Goal: Information Seeking & Learning: Learn about a topic

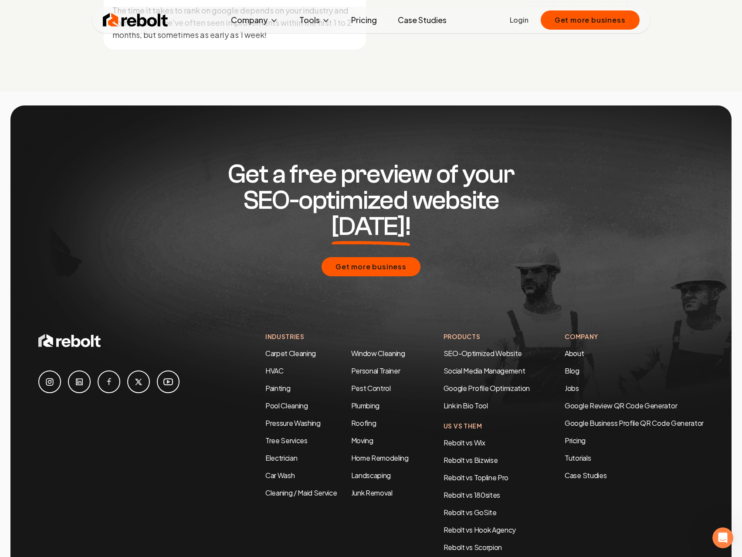
scroll to position [4202, 0]
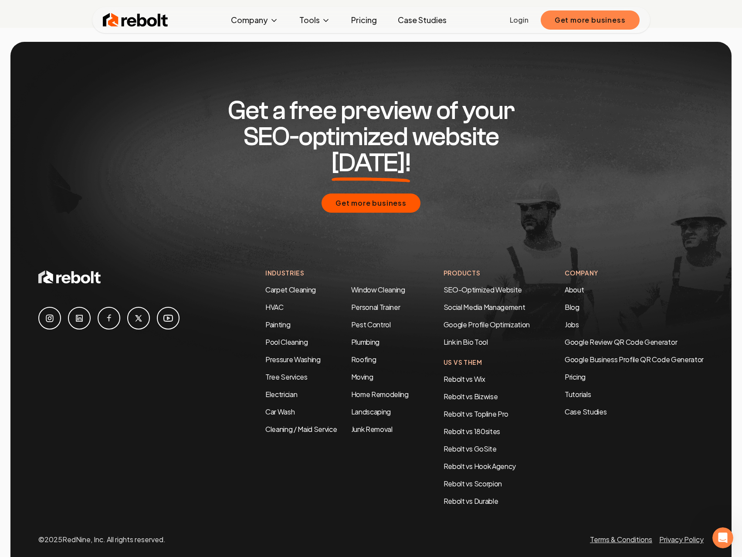
click at [576, 25] on button "Get more business" at bounding box center [590, 19] width 99 height 19
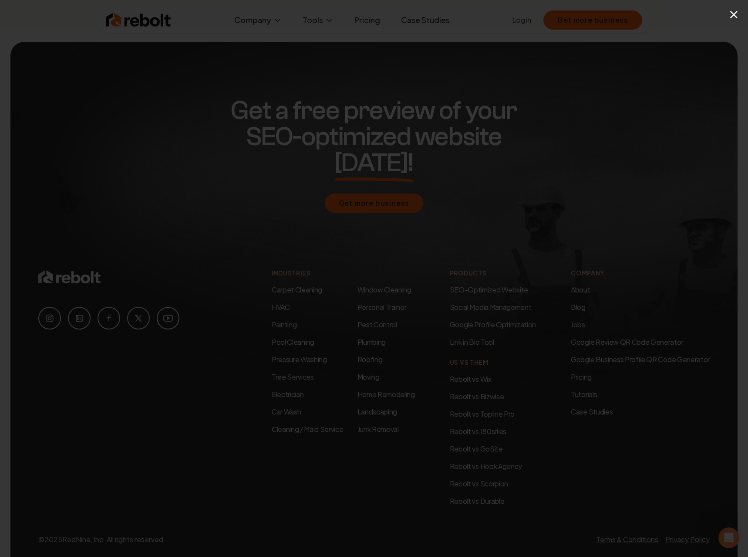
click at [464, 128] on div "×" at bounding box center [374, 278] width 748 height 557
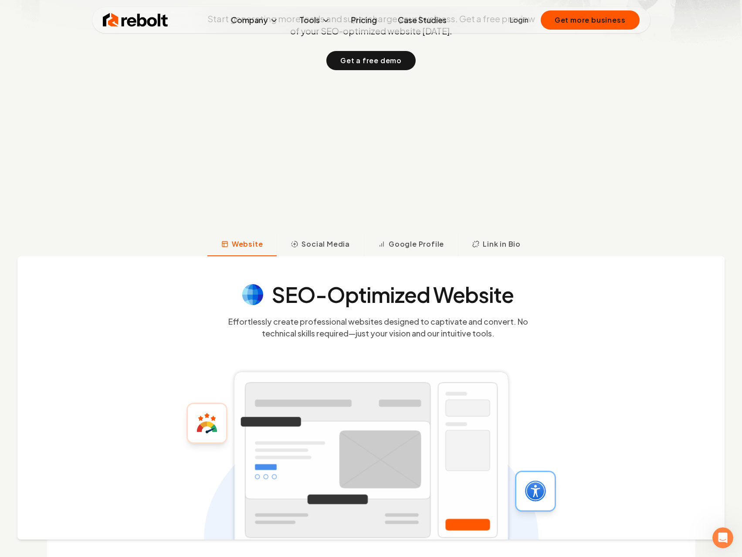
scroll to position [0, 0]
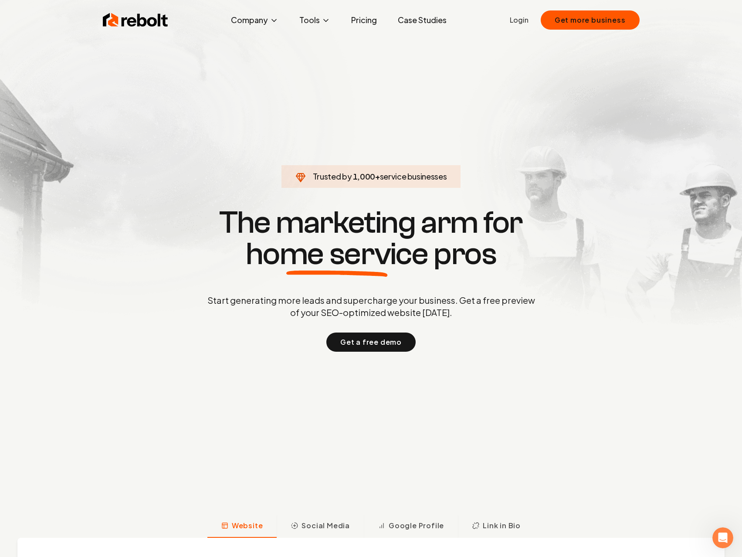
click at [365, 16] on link "Pricing" at bounding box center [364, 19] width 40 height 17
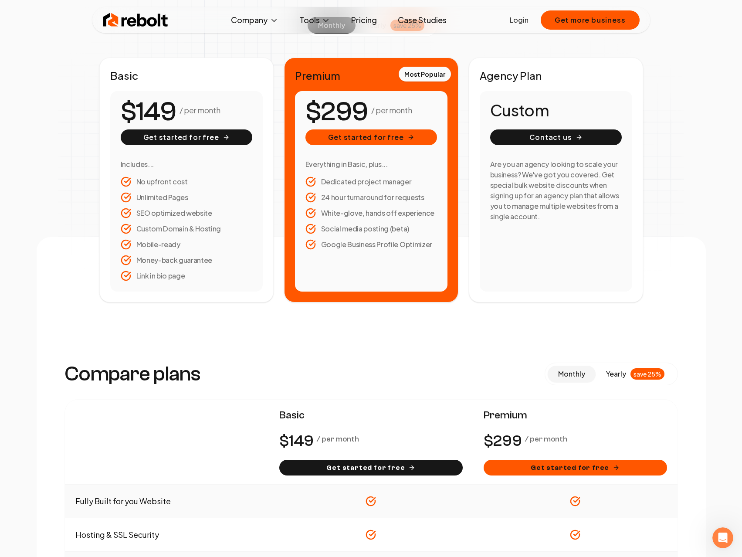
scroll to position [261, 0]
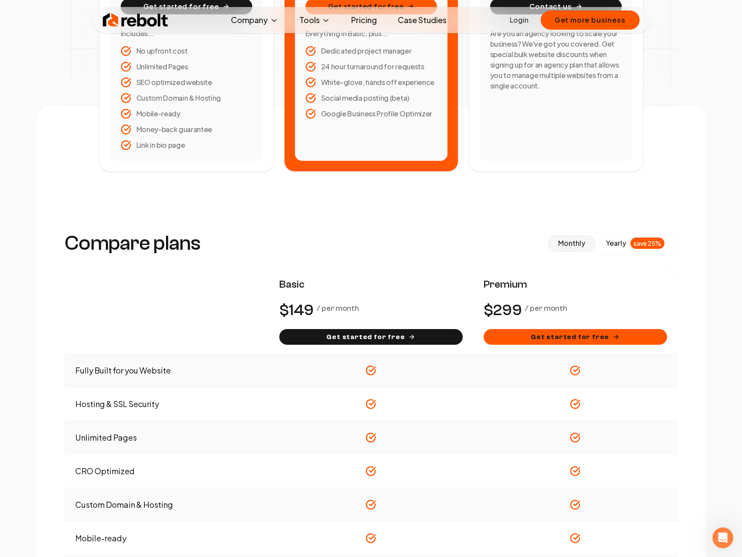
click at [609, 241] on span "yearly" at bounding box center [616, 243] width 20 height 10
click at [622, 241] on span "yearly" at bounding box center [616, 243] width 20 height 10
click at [580, 242] on span "monthly" at bounding box center [571, 242] width 27 height 9
click at [630, 240] on button "yearly save 25%" at bounding box center [635, 243] width 79 height 17
click at [576, 242] on span "monthly" at bounding box center [571, 242] width 27 height 9
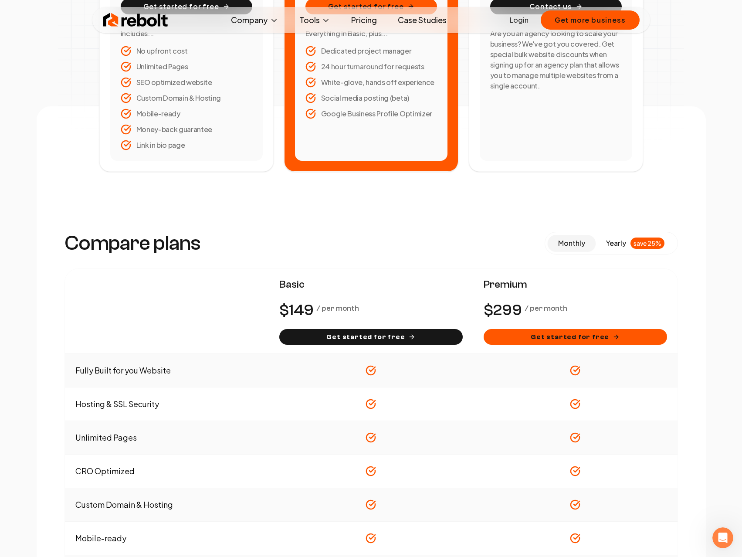
click at [617, 242] on span "yearly" at bounding box center [616, 243] width 20 height 10
click at [561, 240] on span "monthly" at bounding box center [571, 242] width 27 height 9
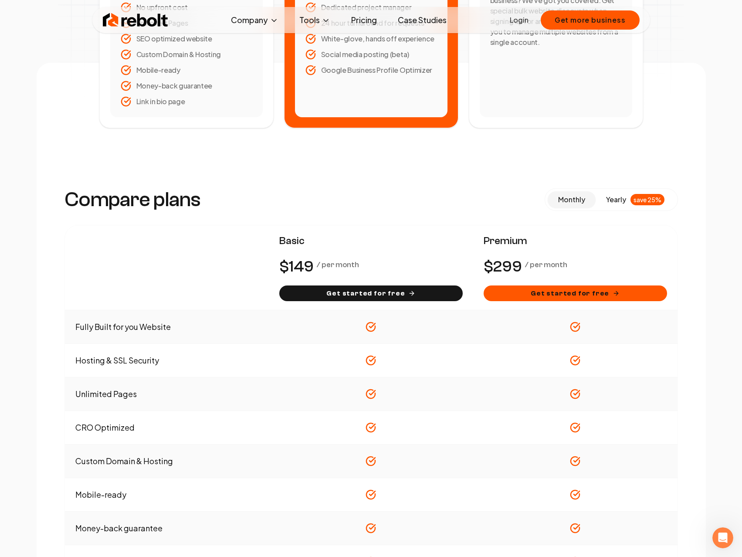
scroll to position [0, 0]
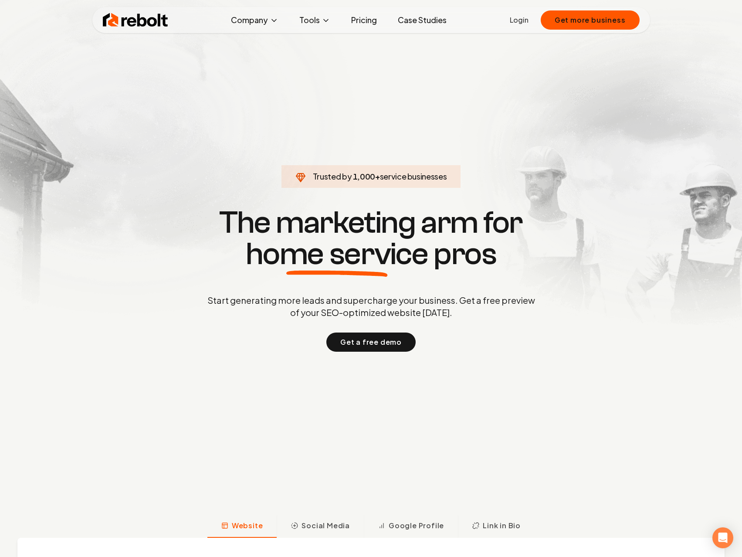
scroll to position [131, 0]
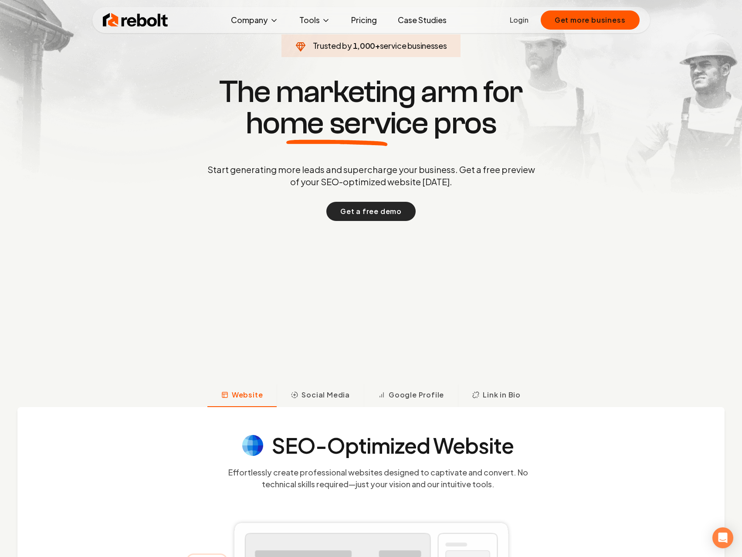
click at [372, 210] on button "Get a free demo" at bounding box center [370, 211] width 89 height 19
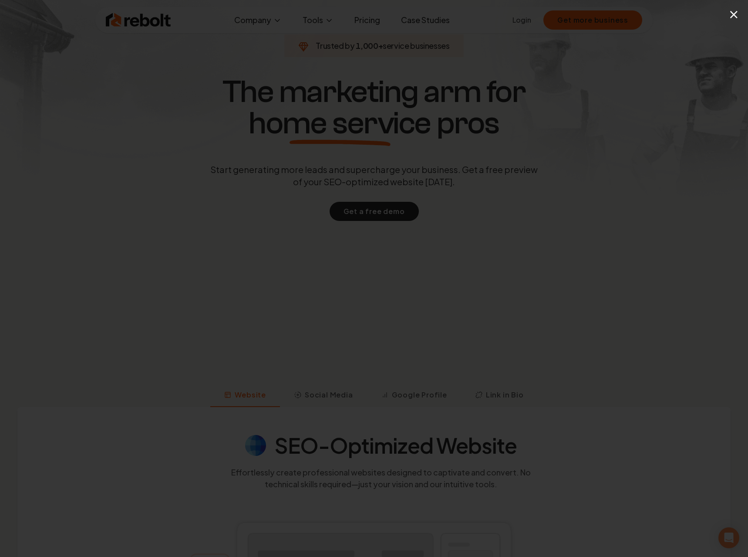
click at [651, 150] on div "×" at bounding box center [374, 278] width 748 height 557
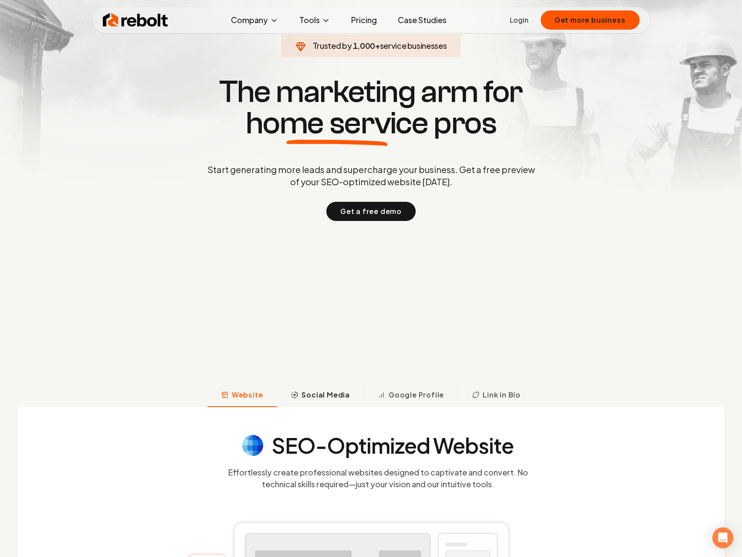
click at [329, 394] on span "Social Media" at bounding box center [325, 394] width 48 height 10
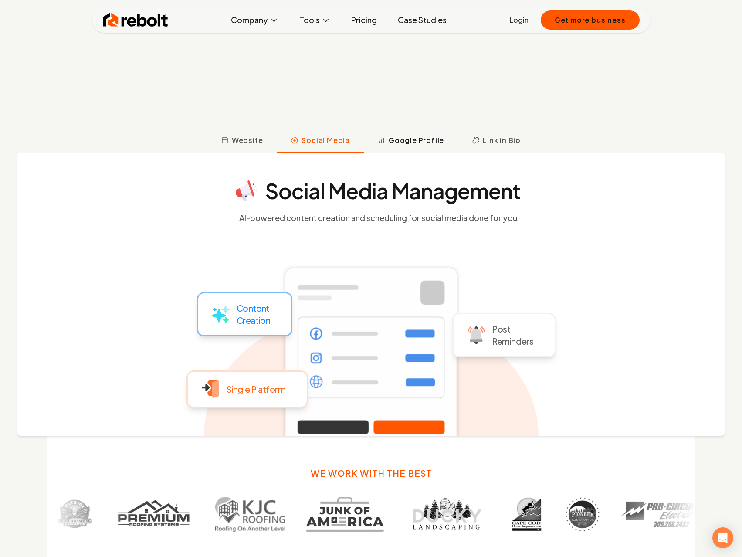
click at [421, 142] on span "Google Profile" at bounding box center [416, 140] width 55 height 10
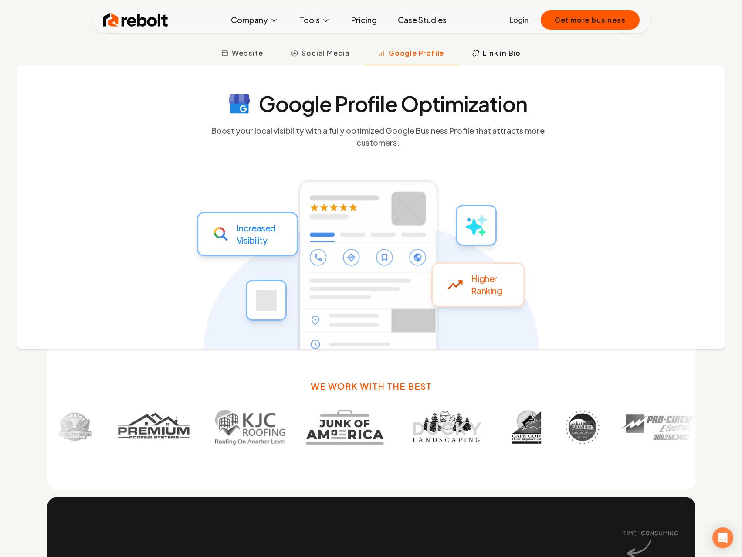
click at [504, 57] on span "Link in Bio" at bounding box center [502, 53] width 38 height 10
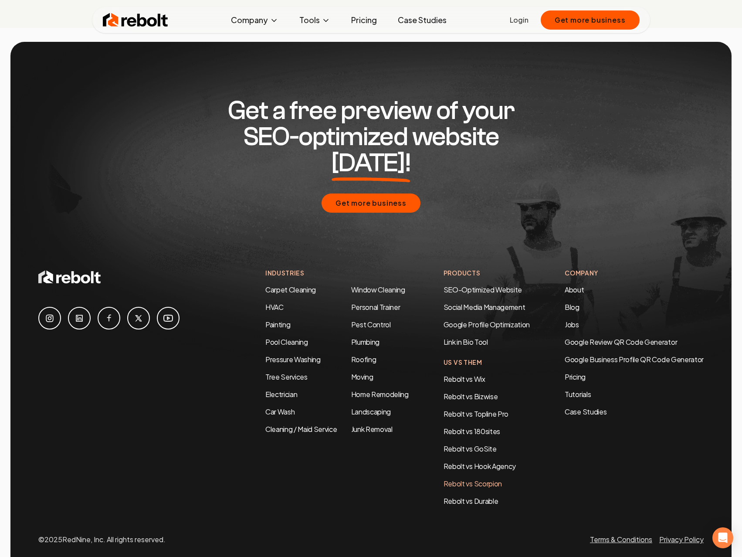
scroll to position [4115, 0]
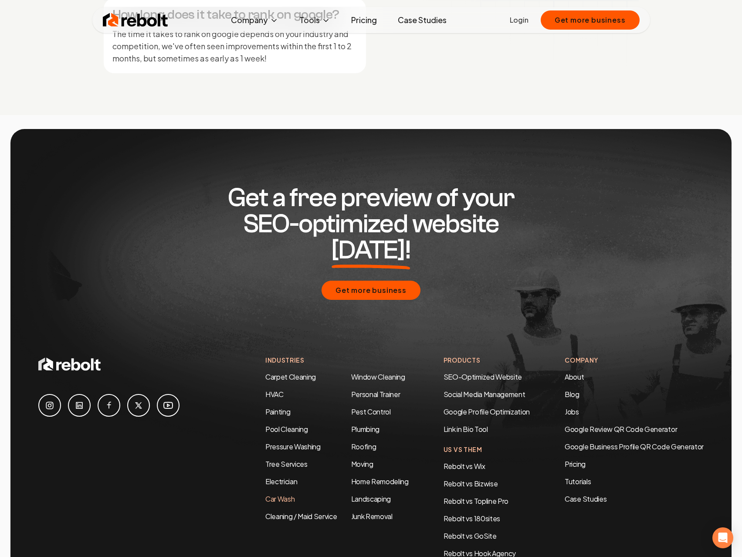
click at [265, 494] on link "Car Wash" at bounding box center [279, 498] width 29 height 9
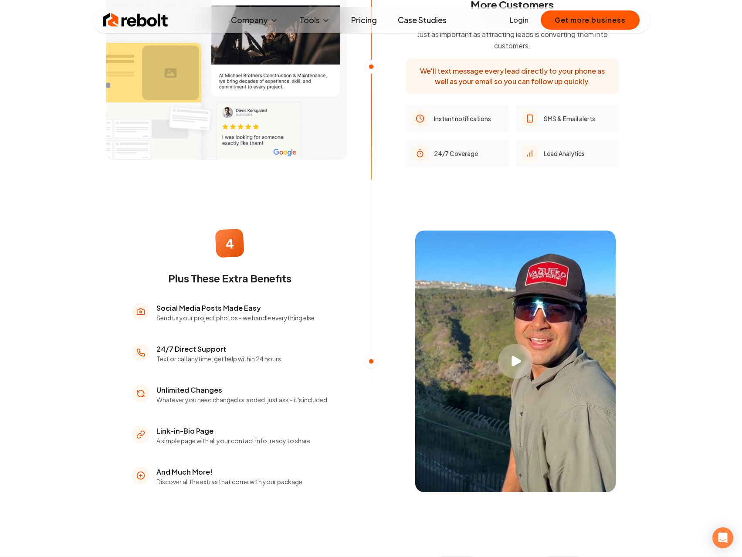
scroll to position [1307, 0]
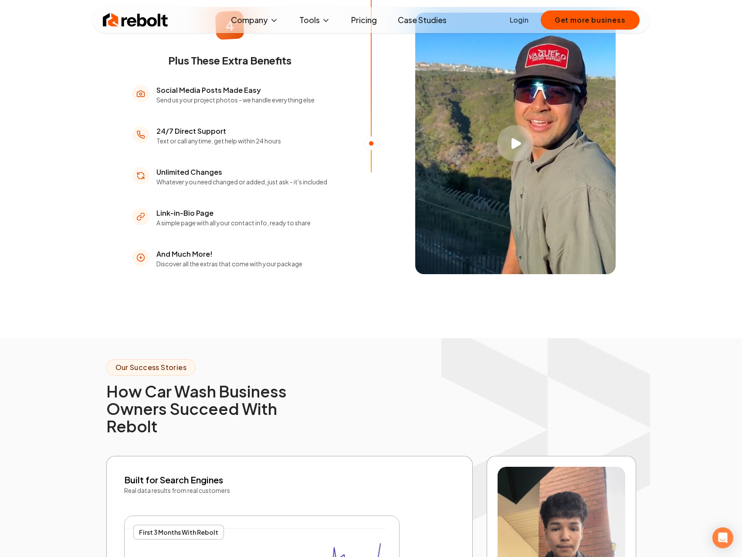
click at [520, 149] on icon "Play video" at bounding box center [516, 143] width 10 height 11
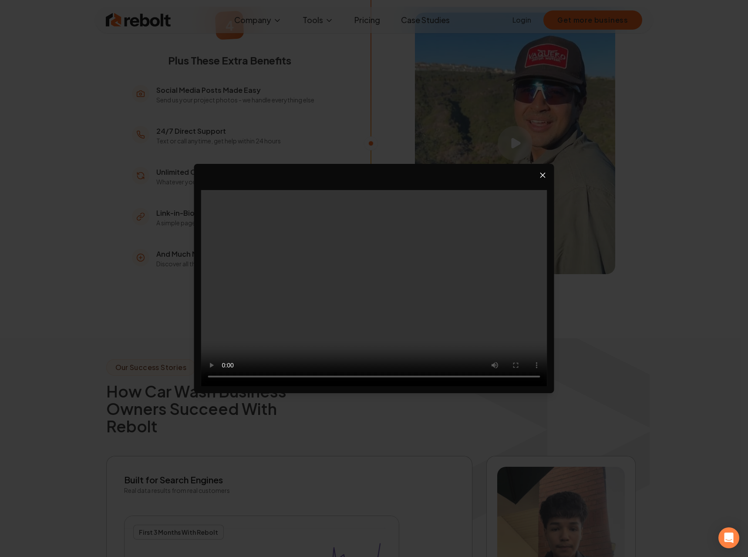
click at [547, 173] on icon "Close video player" at bounding box center [543, 175] width 9 height 9
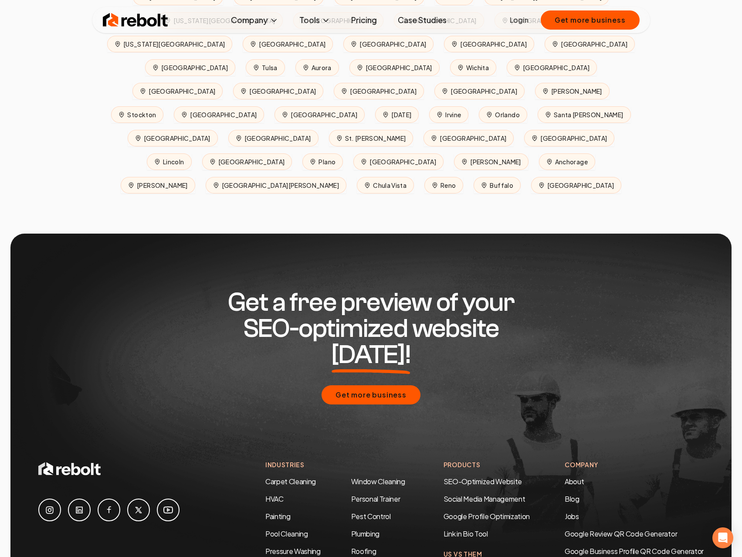
scroll to position [4114, 0]
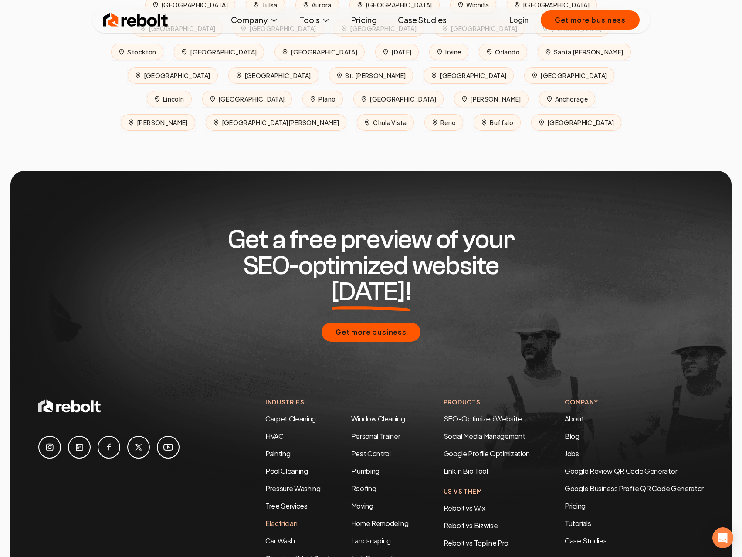
click at [283, 518] on link "Electrician" at bounding box center [281, 522] width 32 height 9
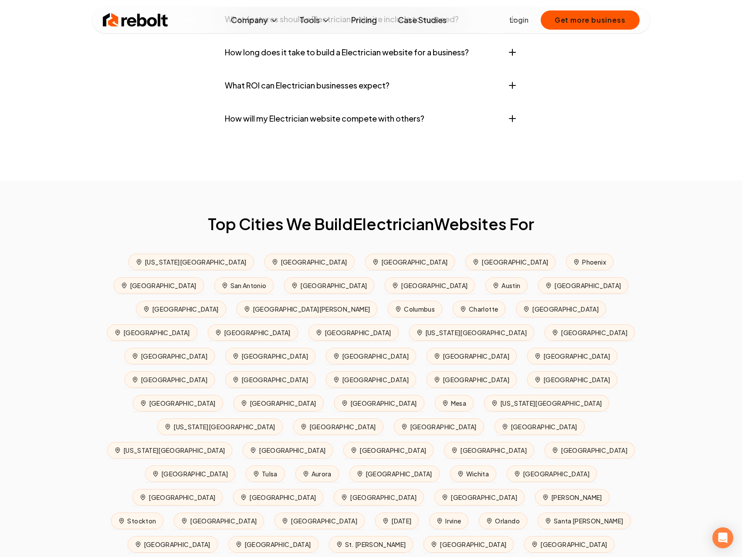
scroll to position [4128, 0]
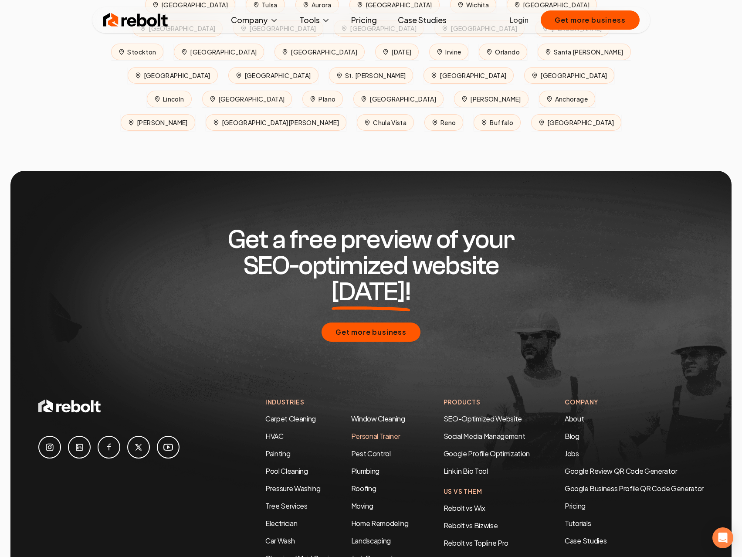
click at [374, 431] on link "Personal Trainer" at bounding box center [375, 435] width 49 height 9
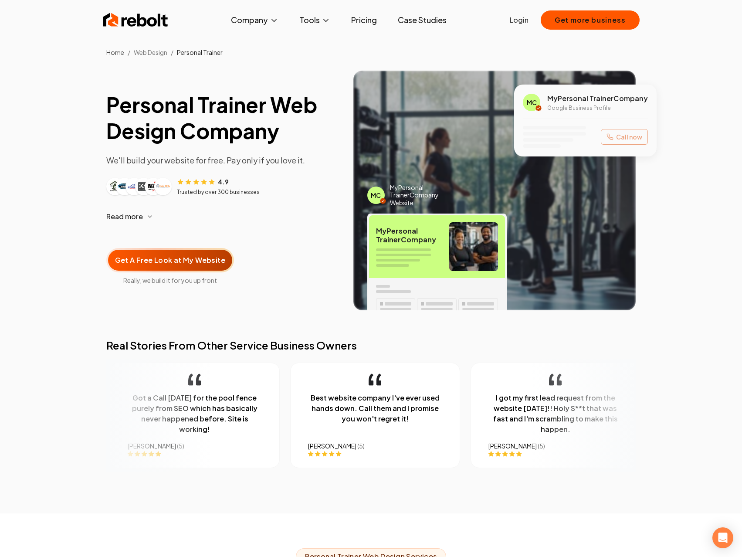
click at [112, 54] on link "Home" at bounding box center [115, 52] width 18 height 8
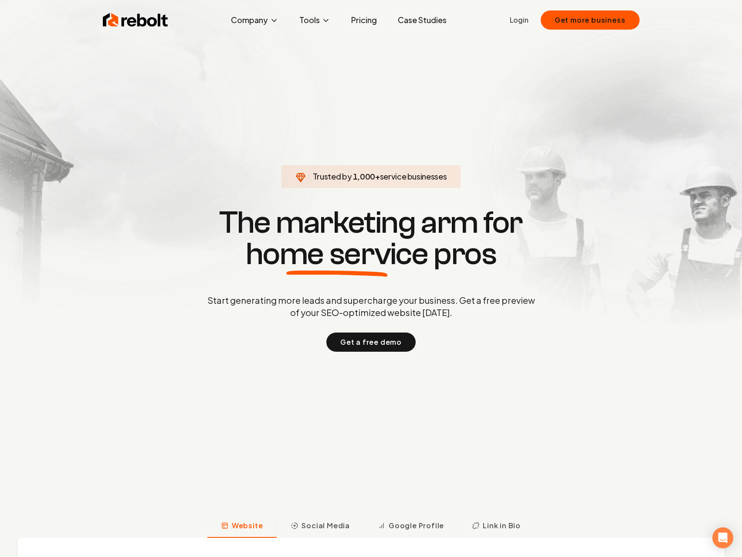
scroll to position [305, 0]
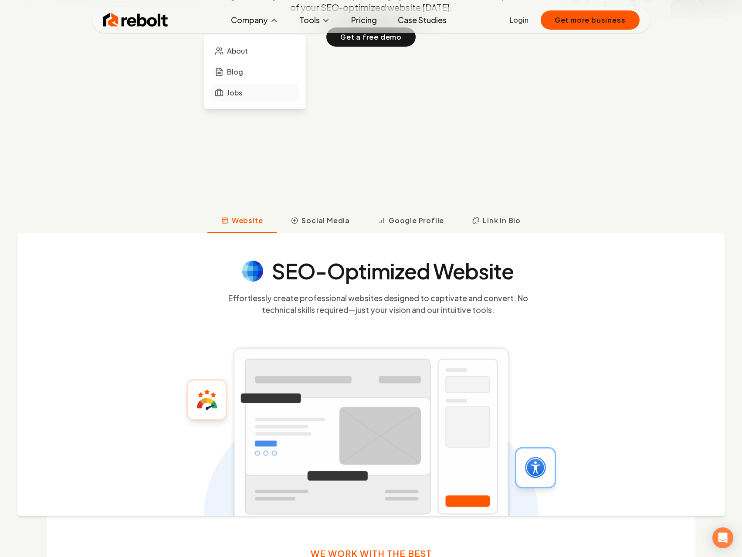
click at [230, 93] on span "Jobs" at bounding box center [234, 93] width 15 height 10
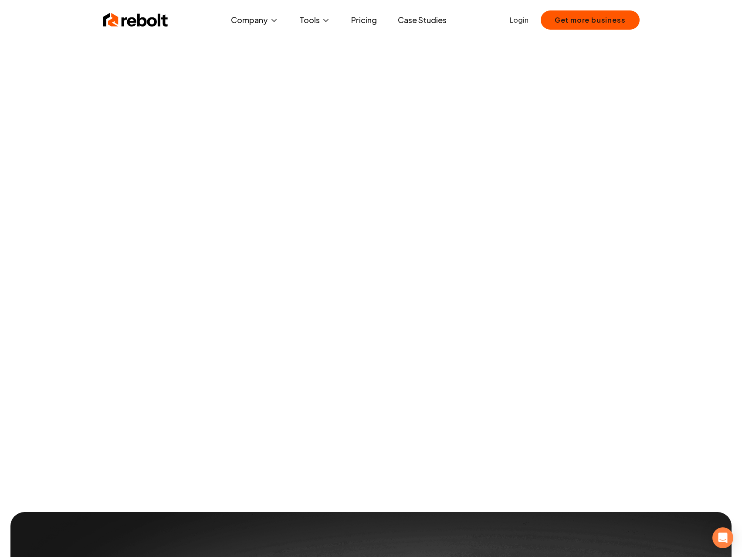
click at [362, 18] on link "Pricing" at bounding box center [364, 19] width 40 height 17
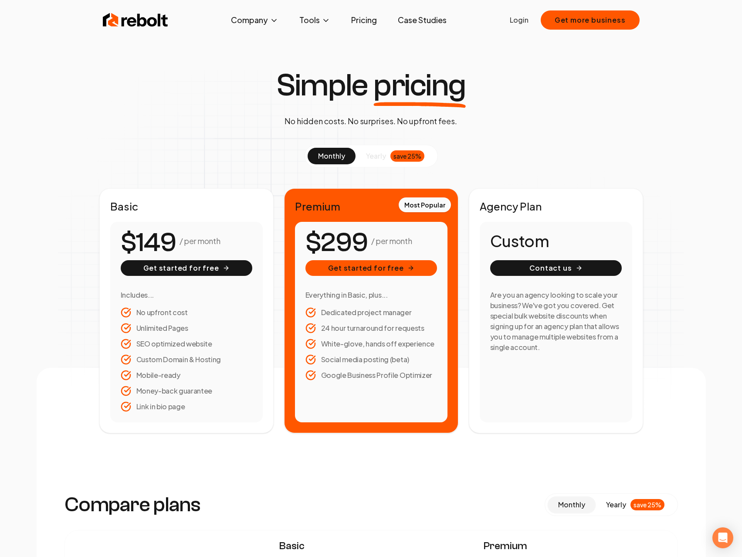
click at [438, 21] on link "Case Studies" at bounding box center [422, 19] width 63 height 17
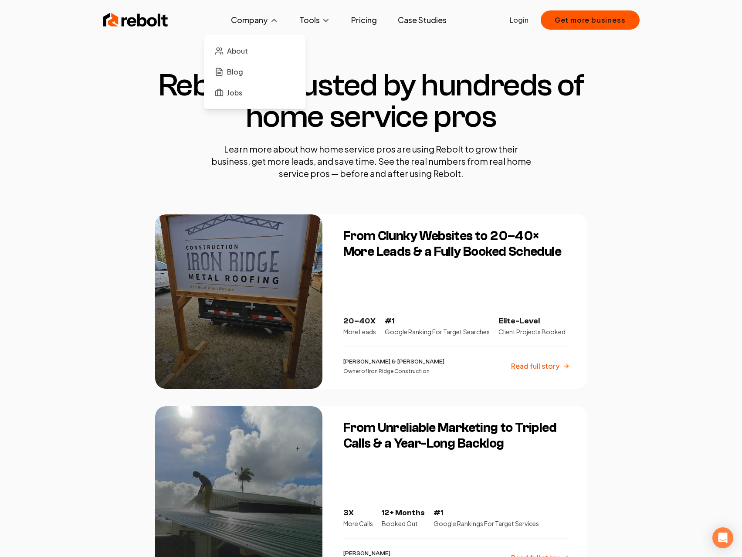
click at [261, 21] on button "Company" at bounding box center [254, 19] width 61 height 17
click at [146, 24] on img at bounding box center [135, 19] width 65 height 17
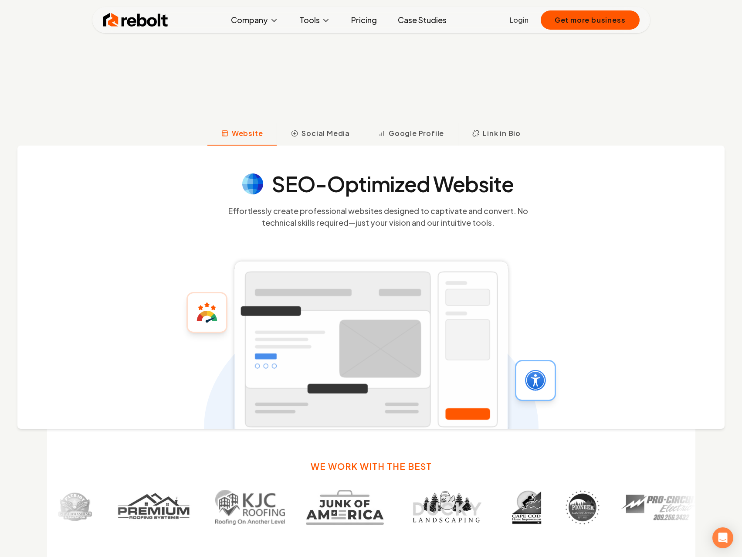
scroll to position [436, 0]
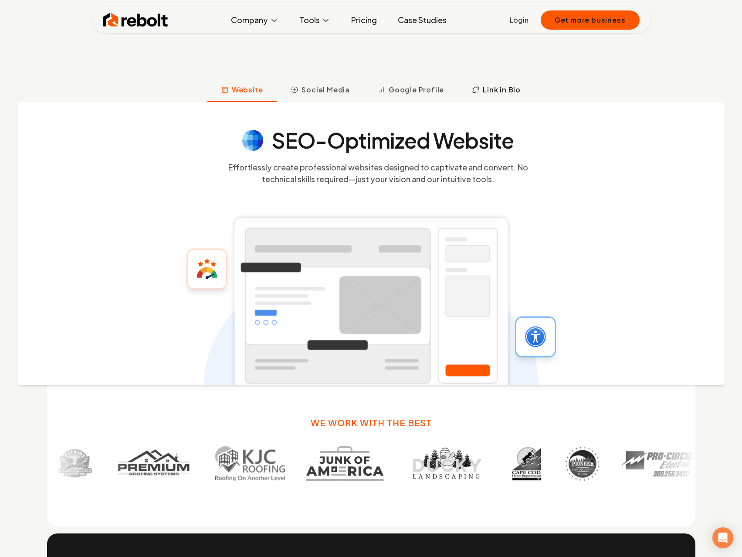
click at [494, 91] on span "Link in Bio" at bounding box center [502, 90] width 38 height 10
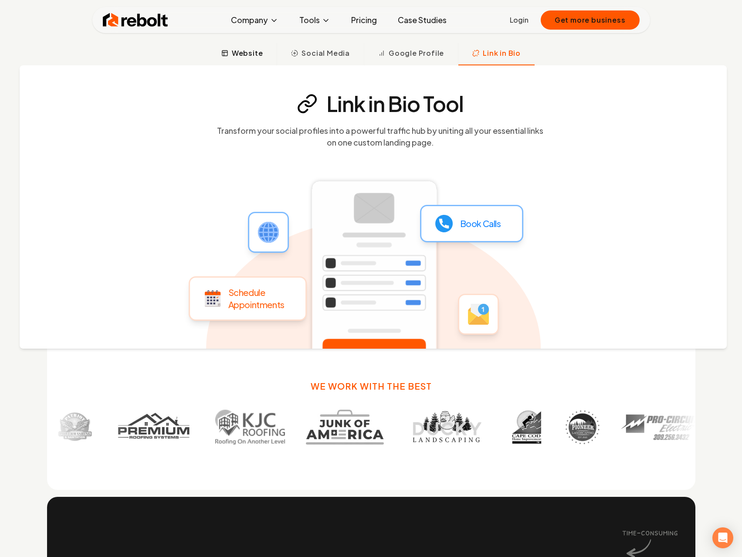
click at [255, 60] on button "Website" at bounding box center [242, 54] width 70 height 23
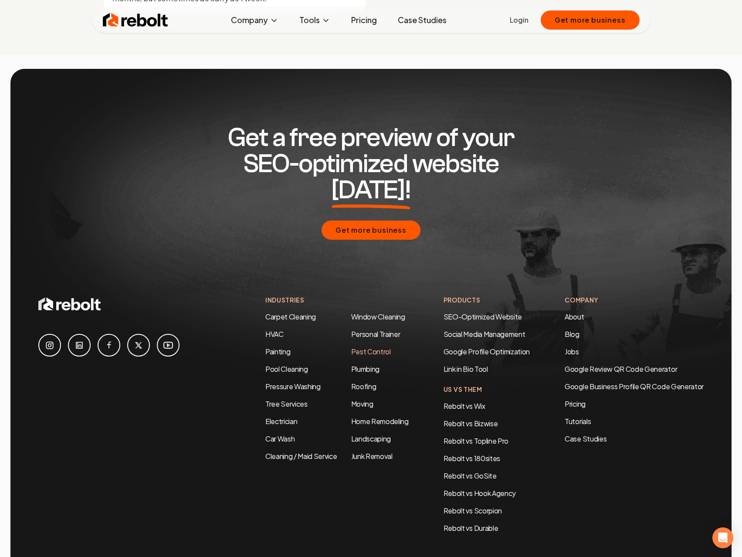
scroll to position [4202, 0]
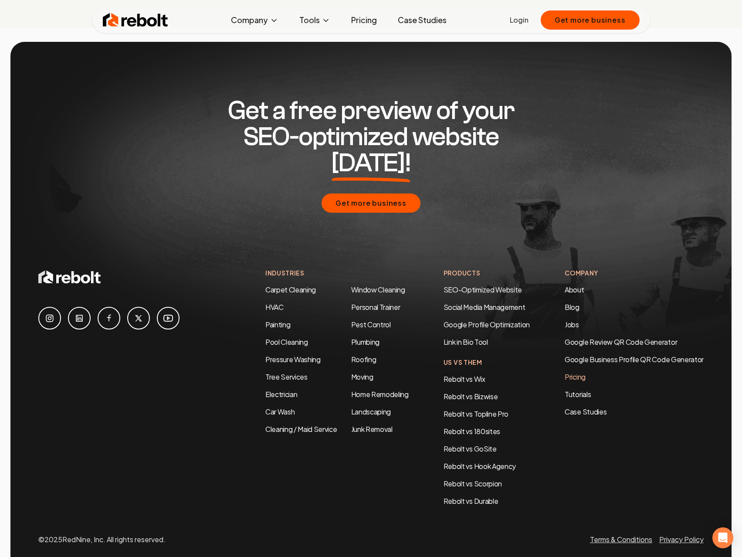
click at [577, 372] on link "Pricing" at bounding box center [634, 377] width 139 height 10
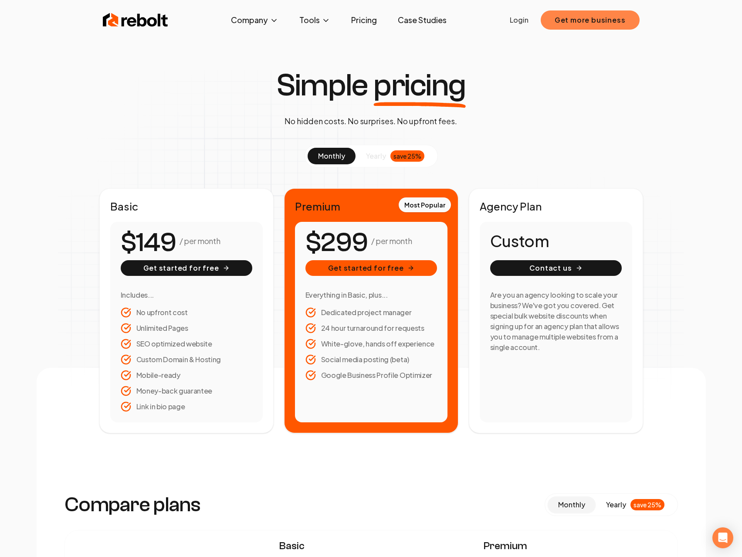
click at [560, 16] on button "Get more business" at bounding box center [590, 19] width 99 height 19
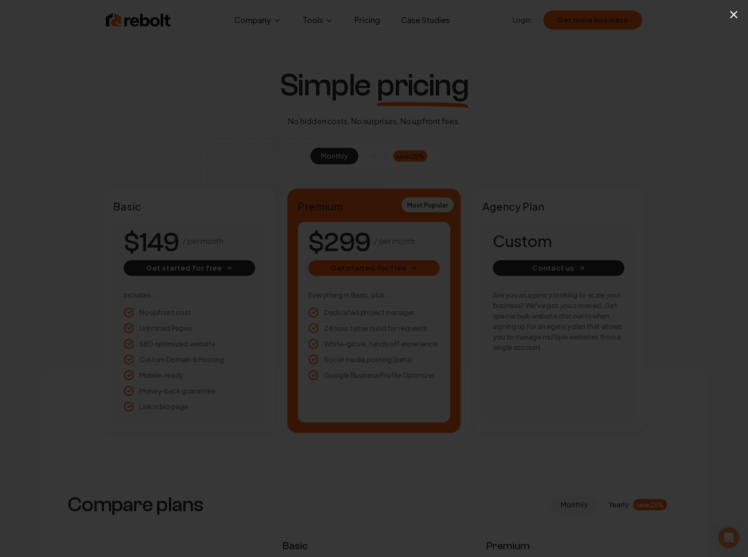
click at [646, 116] on div "×" at bounding box center [374, 278] width 748 height 557
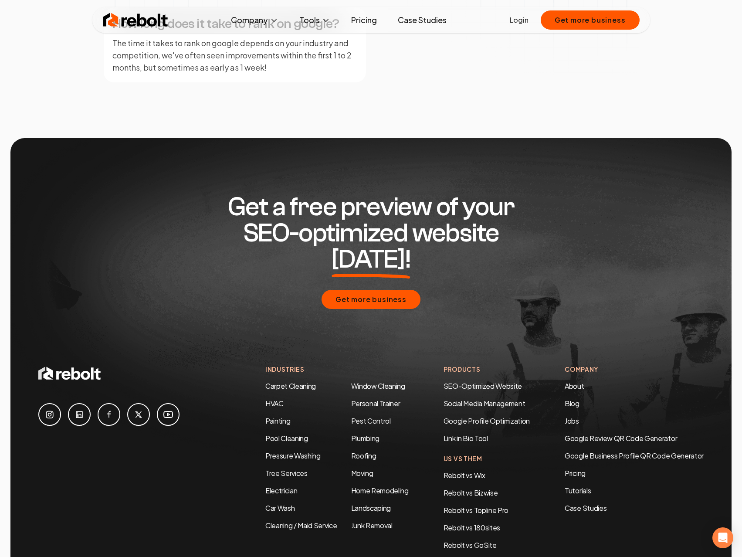
scroll to position [1534, 0]
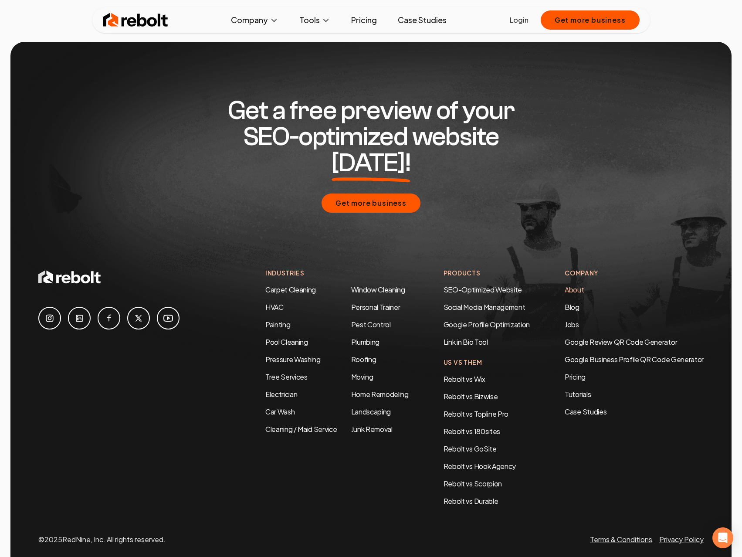
click at [569, 285] on link "About" at bounding box center [574, 289] width 19 height 9
